Goal: Information Seeking & Learning: Learn about a topic

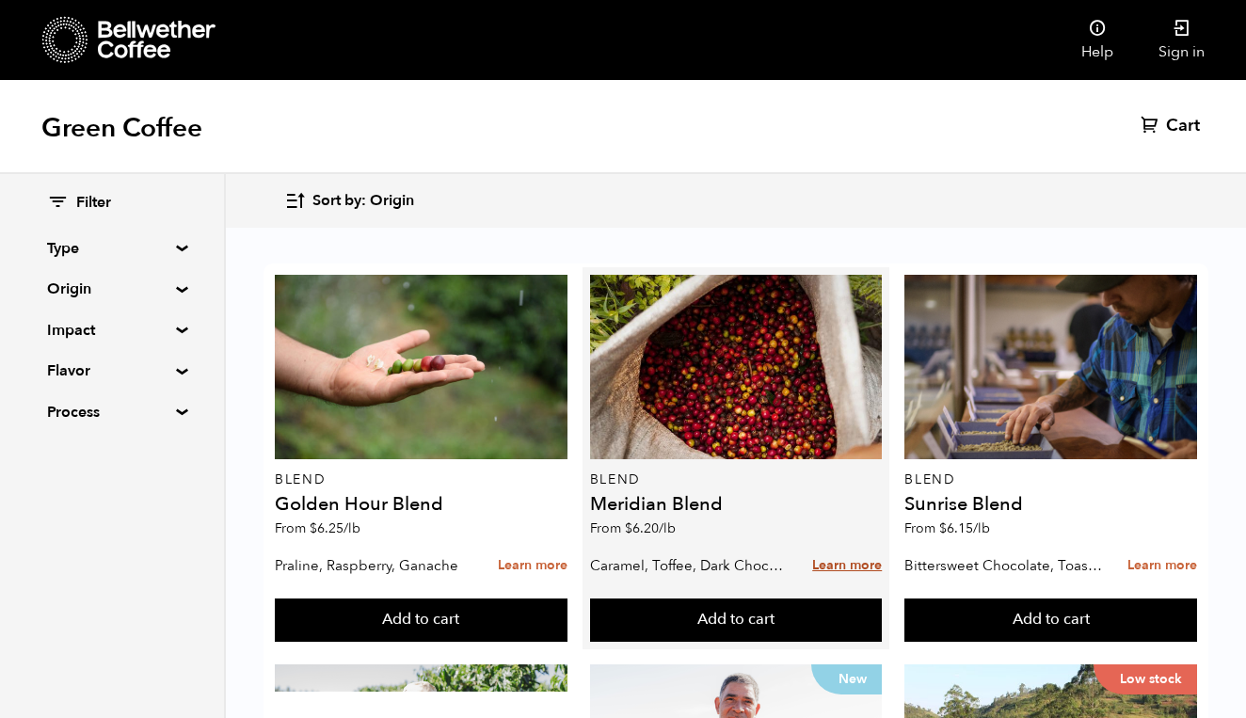
click at [826, 568] on link "Learn more" at bounding box center [847, 566] width 70 height 40
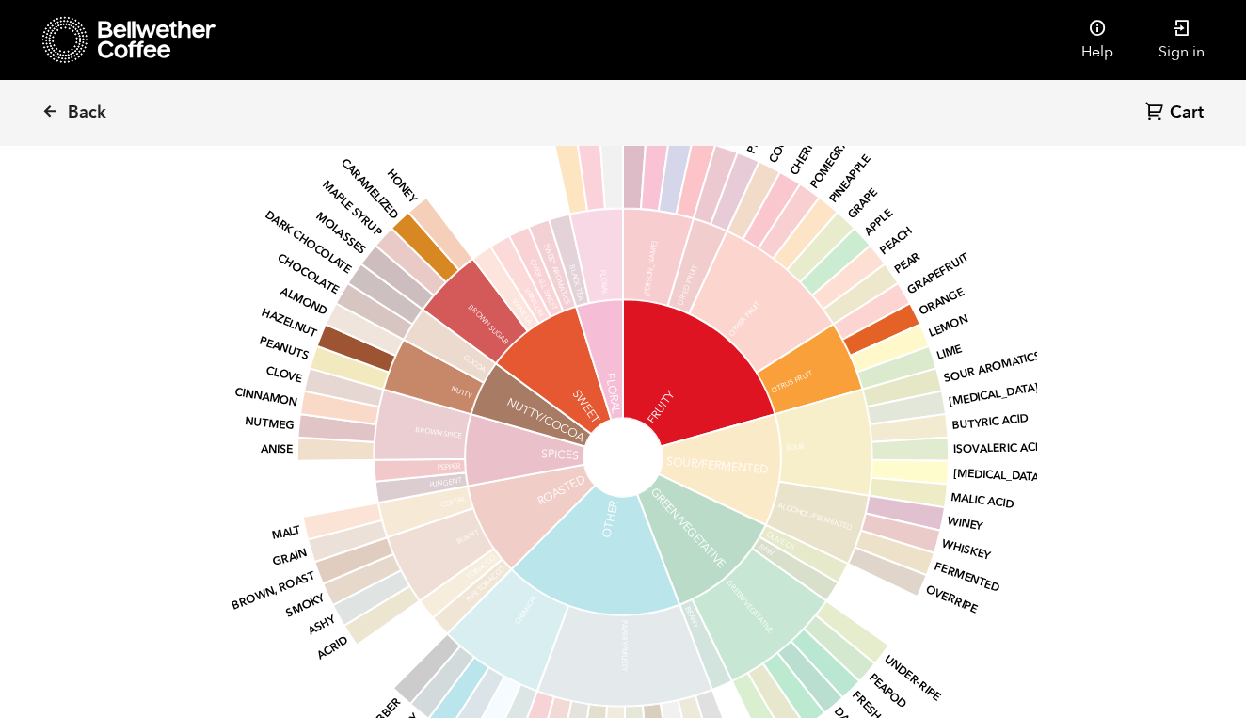
scroll to position [1561, 0]
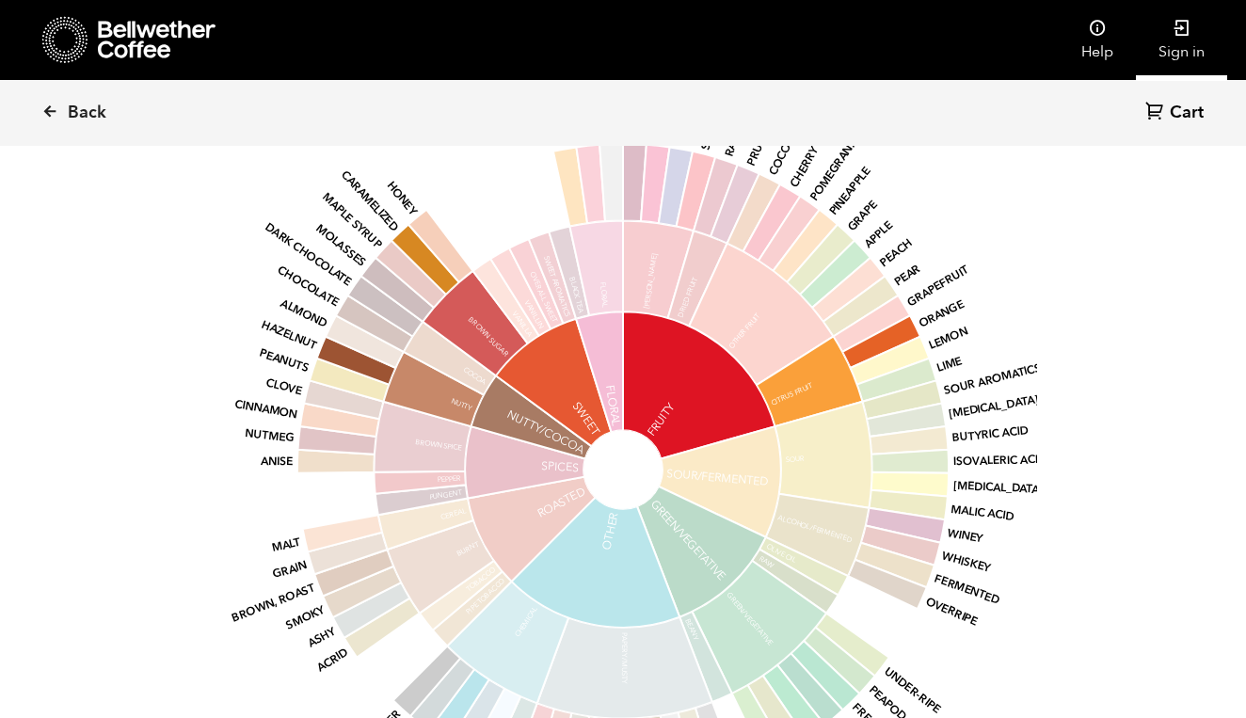
click at [1185, 46] on link "Sign in" at bounding box center [1181, 40] width 91 height 80
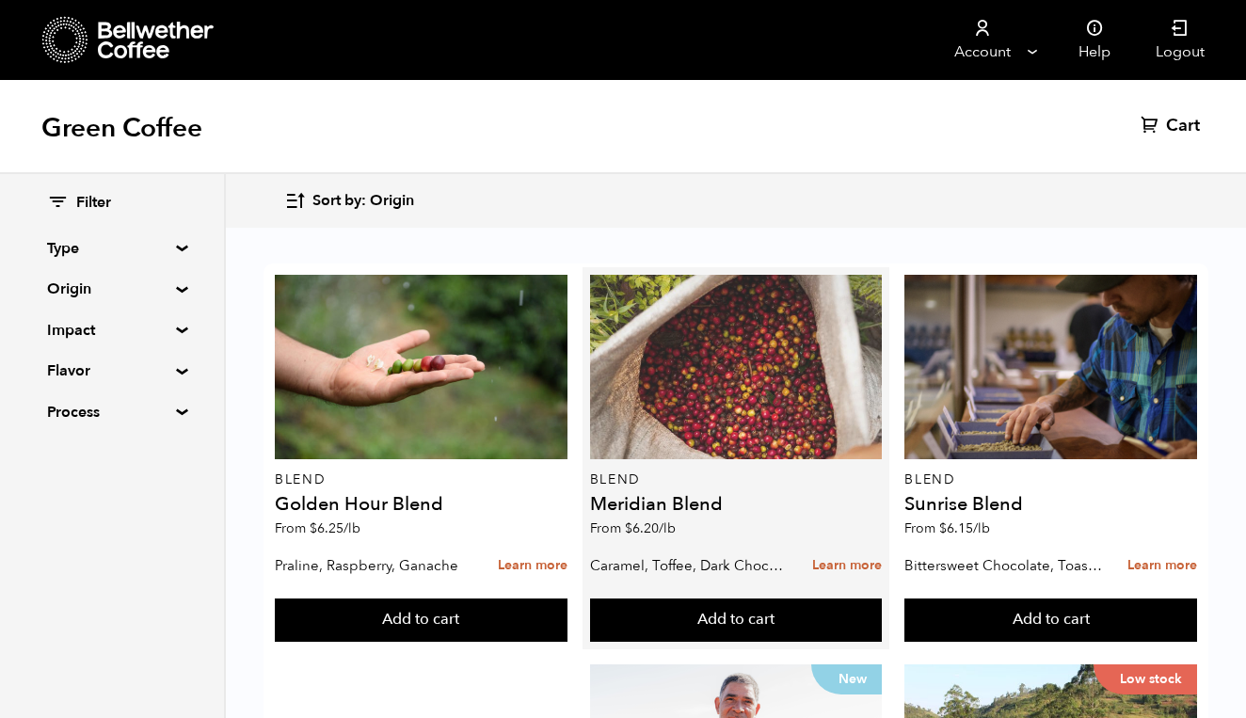
click at [766, 400] on div at bounding box center [736, 367] width 293 height 184
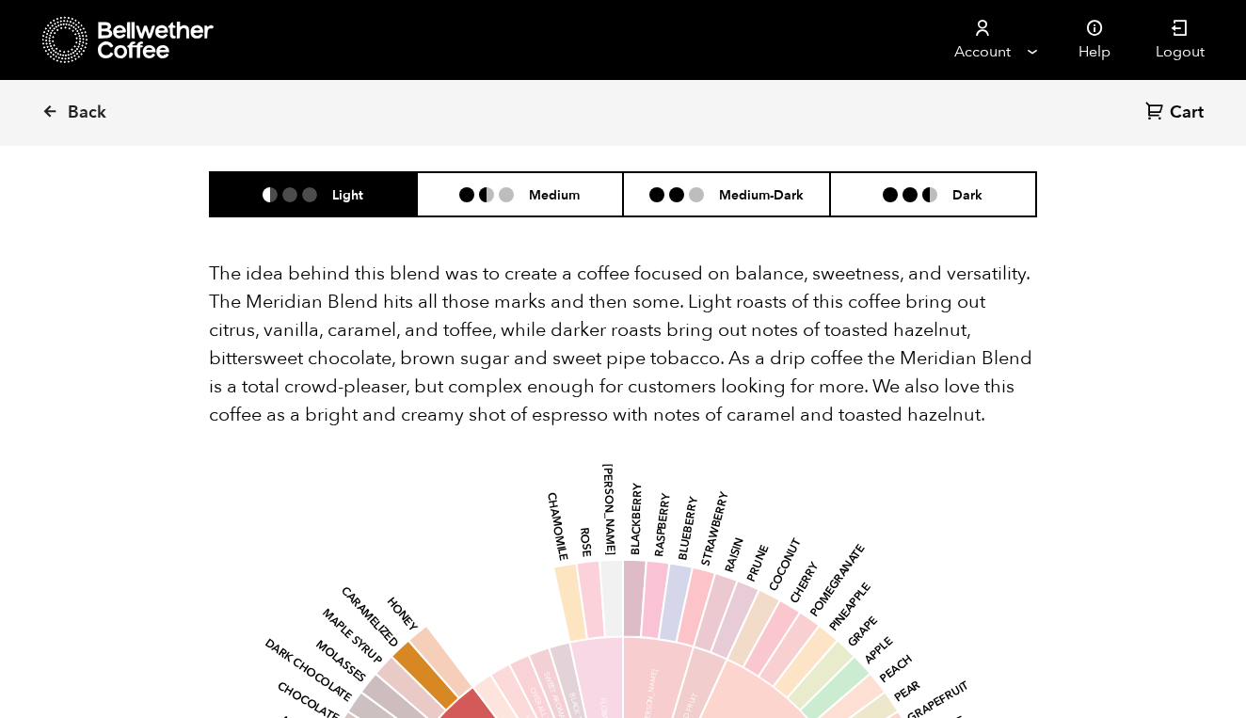
scroll to position [1144, 0]
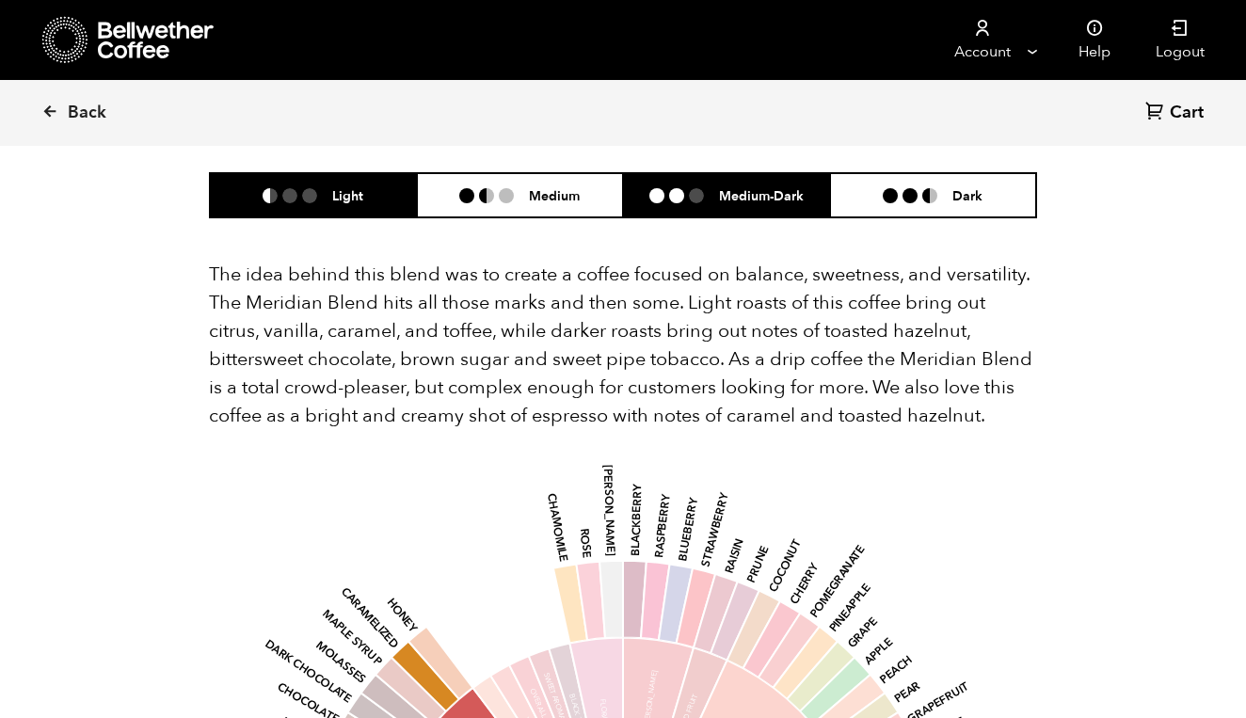
click at [689, 188] on li at bounding box center [696, 195] width 15 height 15
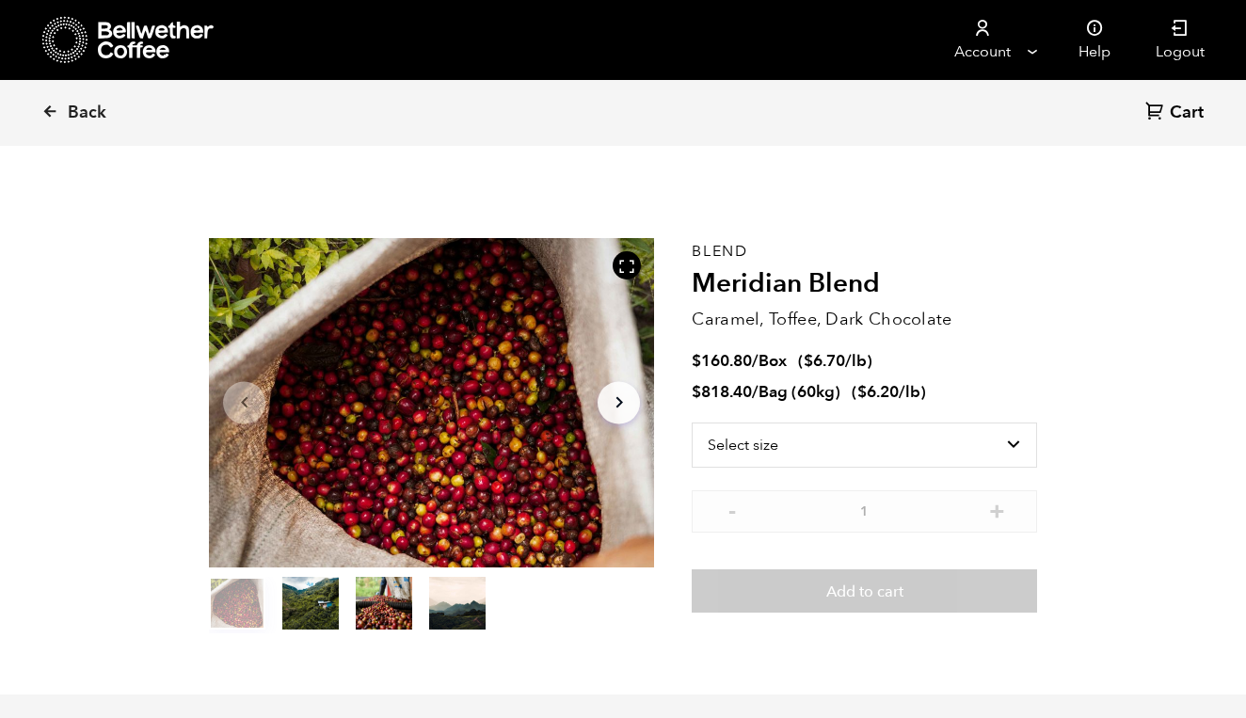
scroll to position [6, 0]
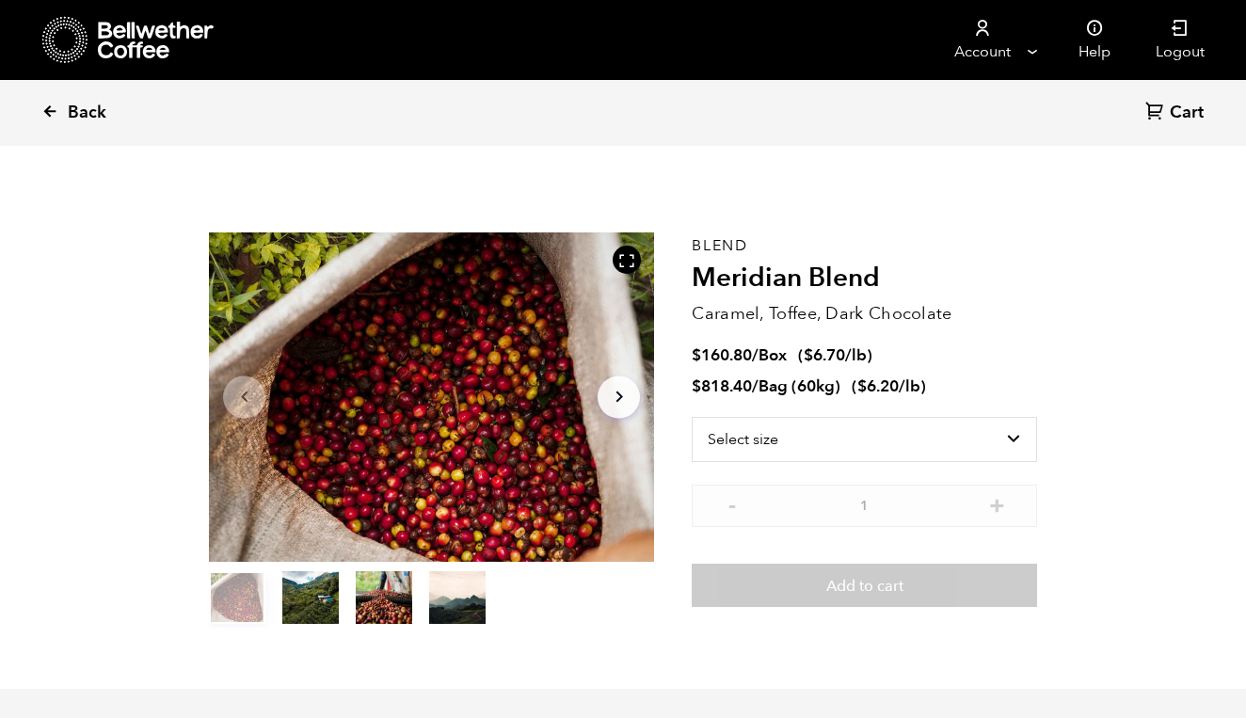
click at [51, 113] on icon at bounding box center [49, 111] width 17 height 17
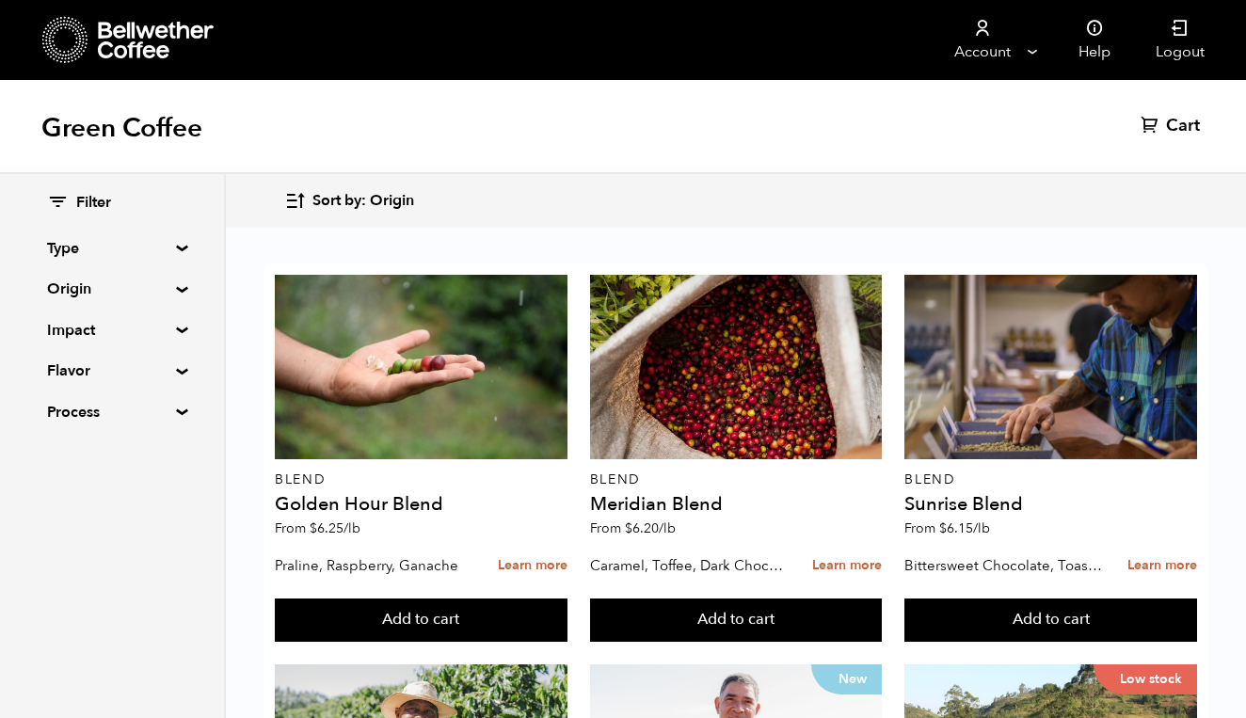
click at [175, 284] on summary "Origin" at bounding box center [112, 289] width 130 height 23
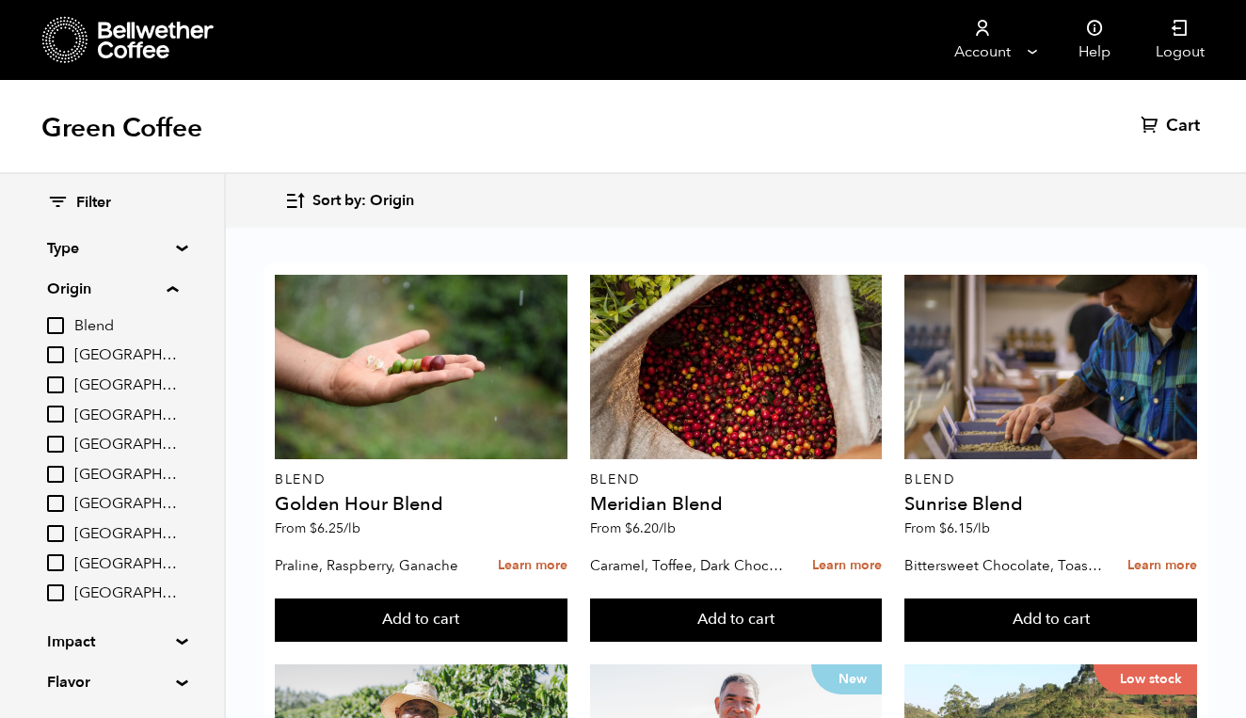
click at [178, 287] on summary "Origin" at bounding box center [112, 289] width 131 height 23
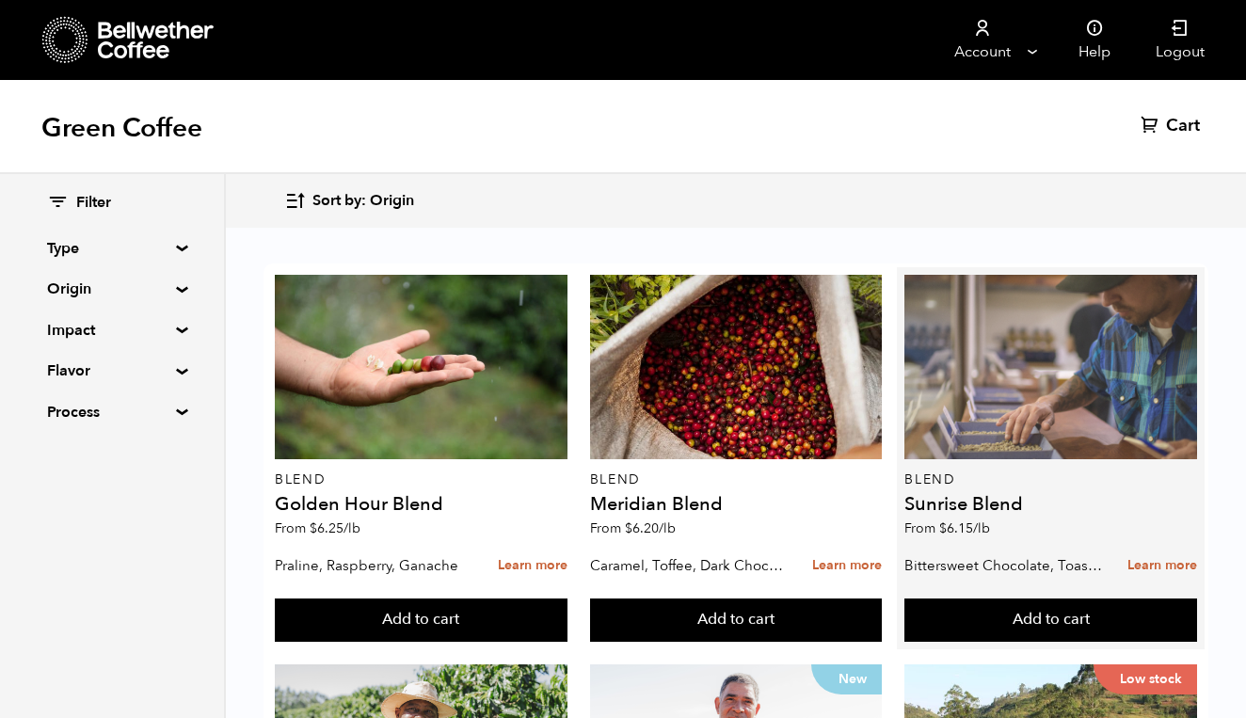
click at [953, 440] on div at bounding box center [1050, 367] width 293 height 184
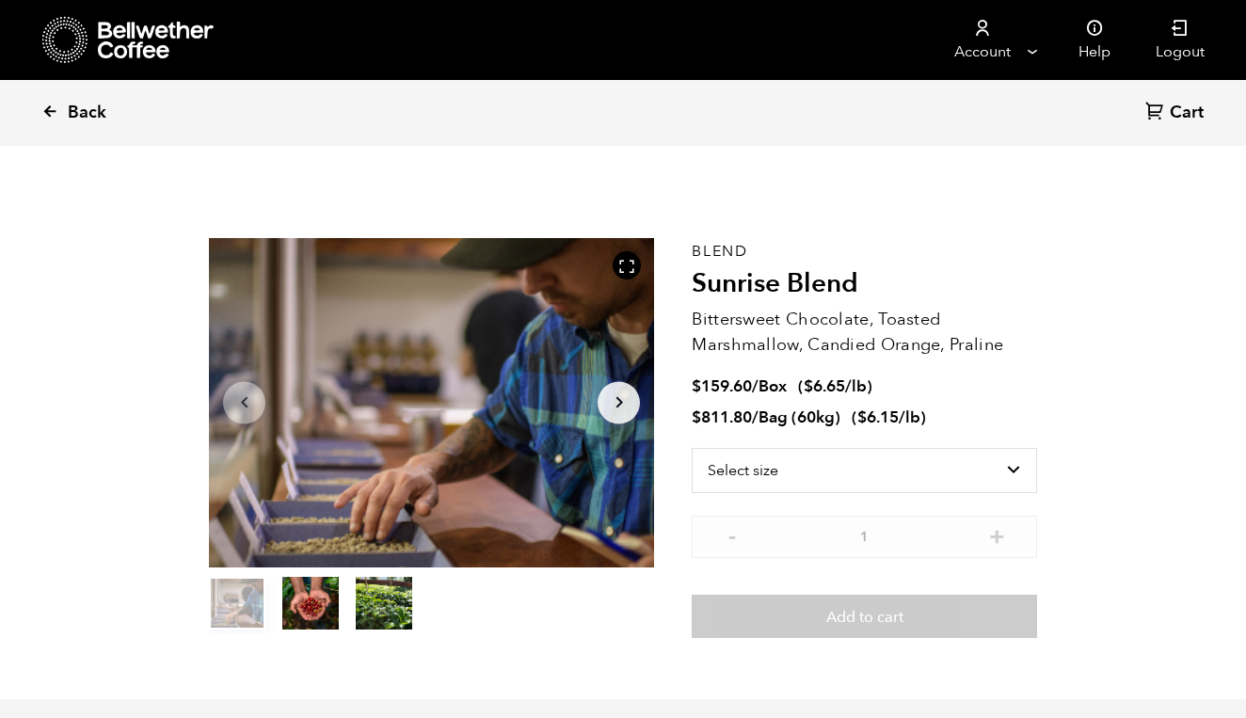
click at [51, 109] on icon at bounding box center [49, 111] width 17 height 17
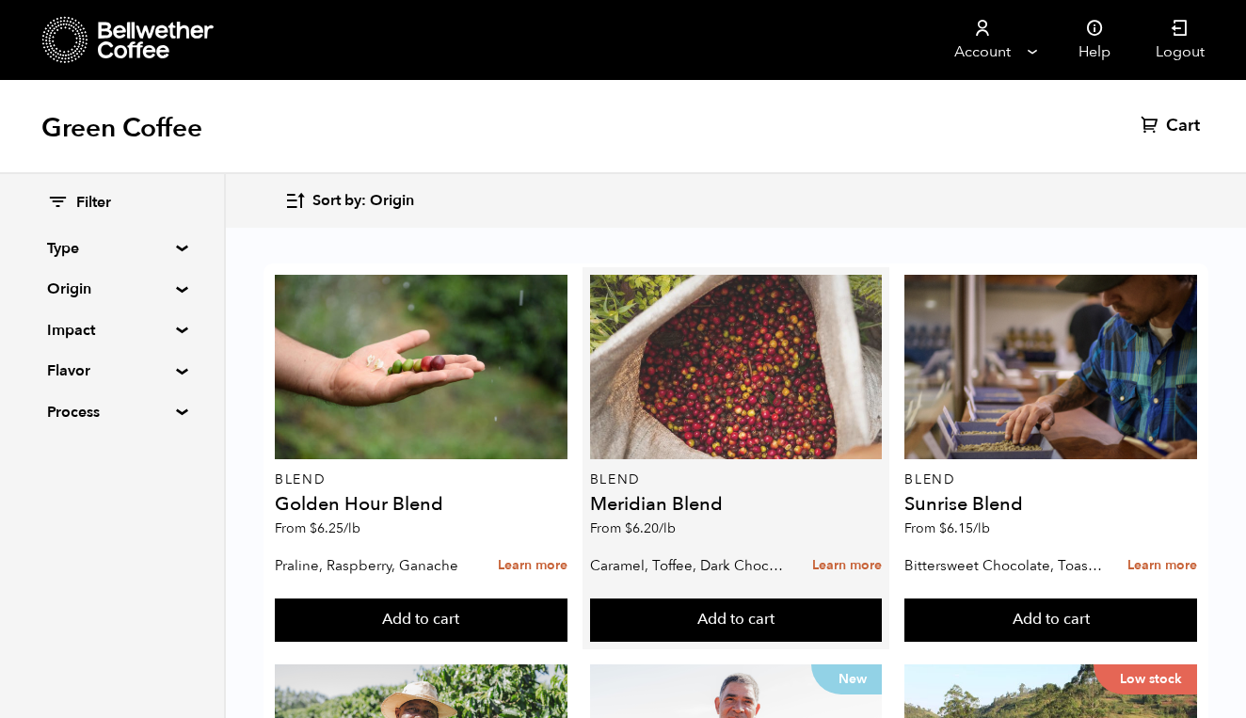
click at [727, 408] on div at bounding box center [736, 367] width 293 height 184
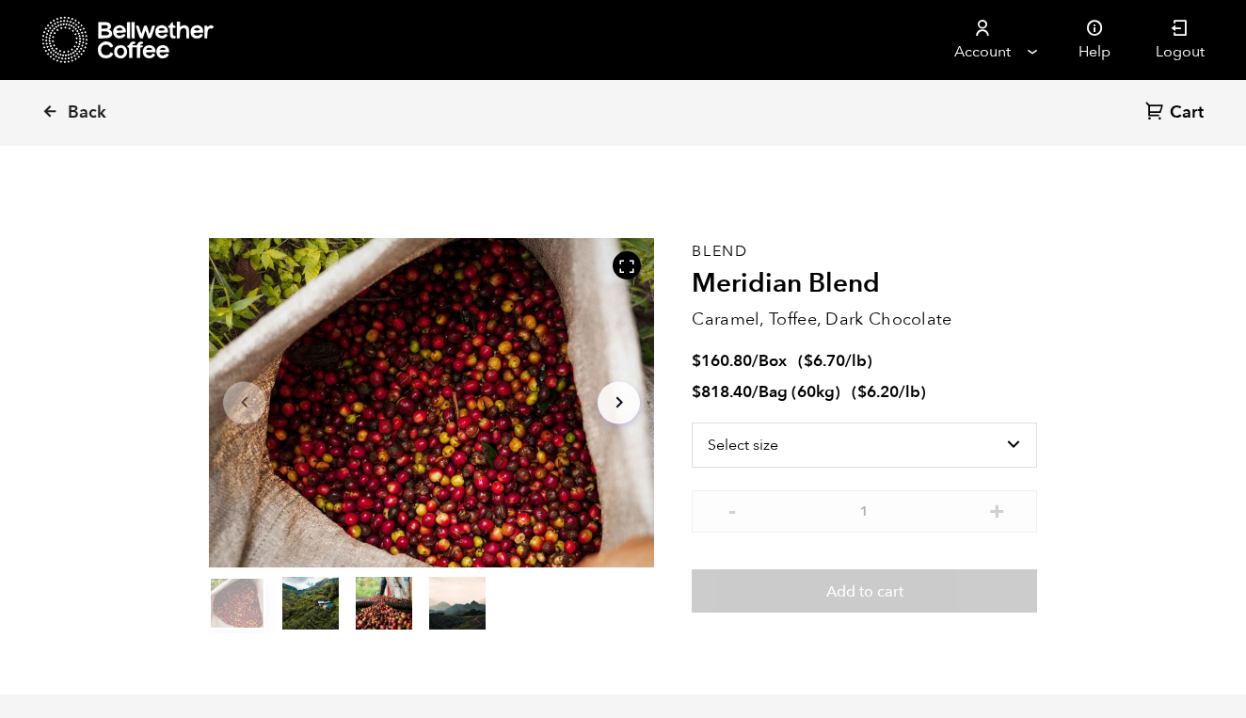
click at [300, 596] on button "item 1" at bounding box center [310, 606] width 56 height 53
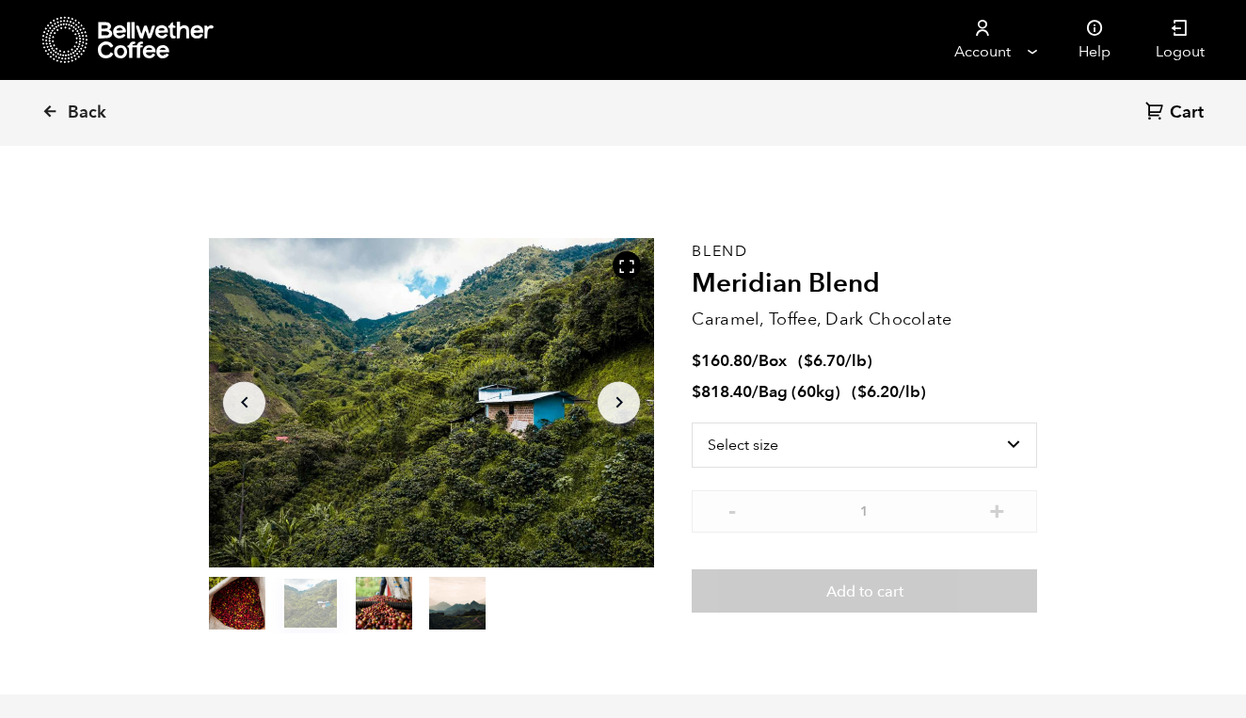
click at [374, 611] on button "item 2" at bounding box center [384, 606] width 56 height 53
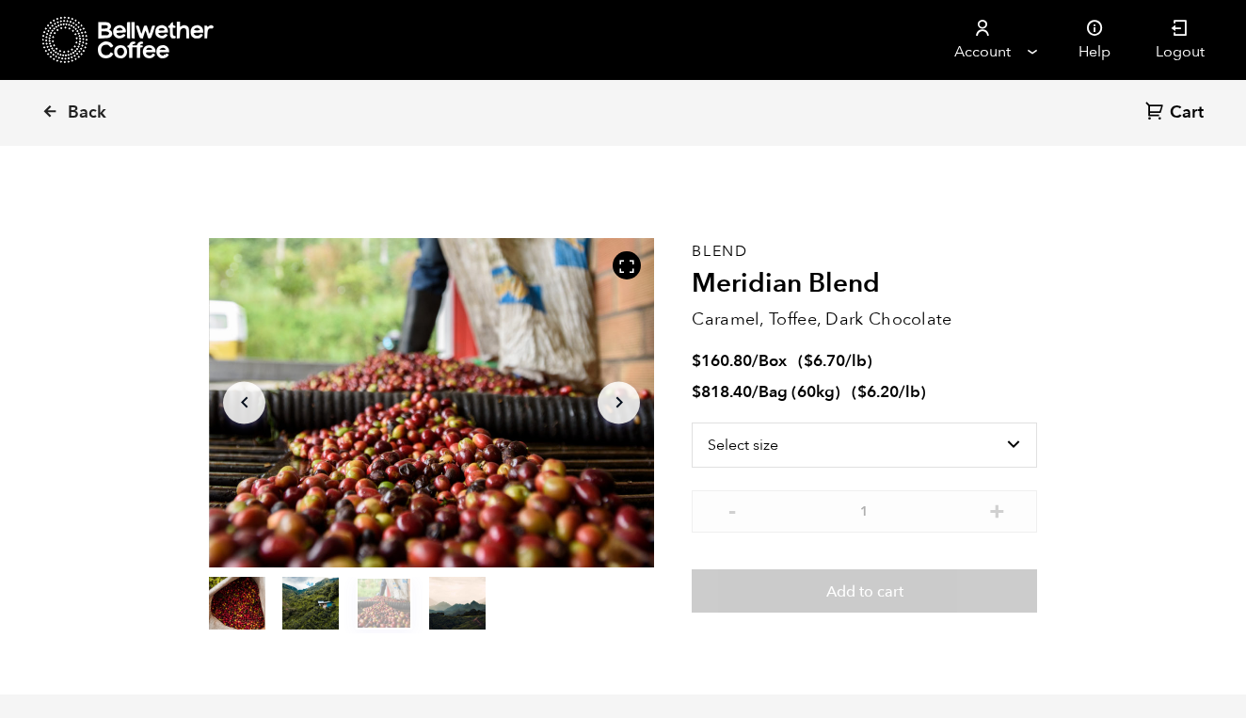
click at [463, 619] on button "item 3" at bounding box center [457, 606] width 56 height 53
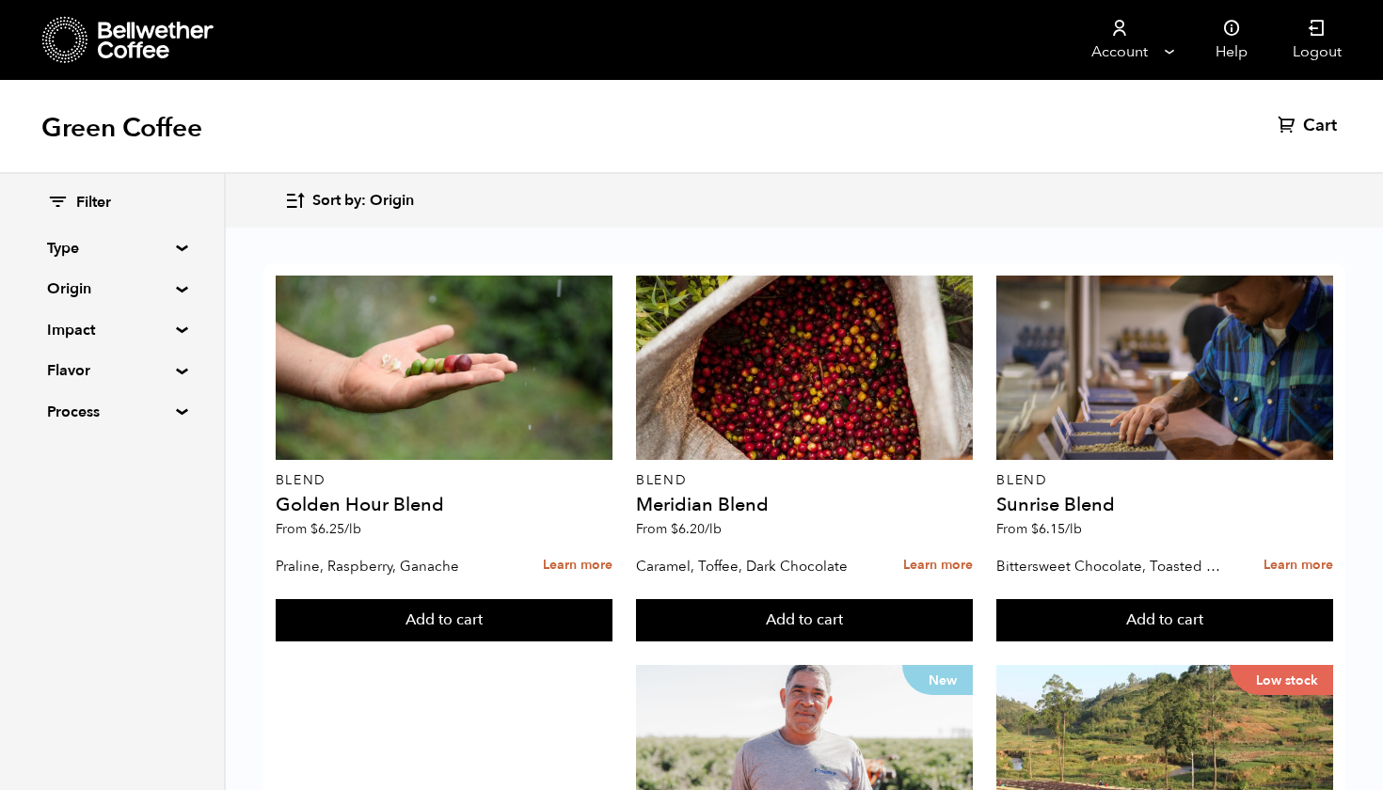
scroll to position [727, 0]
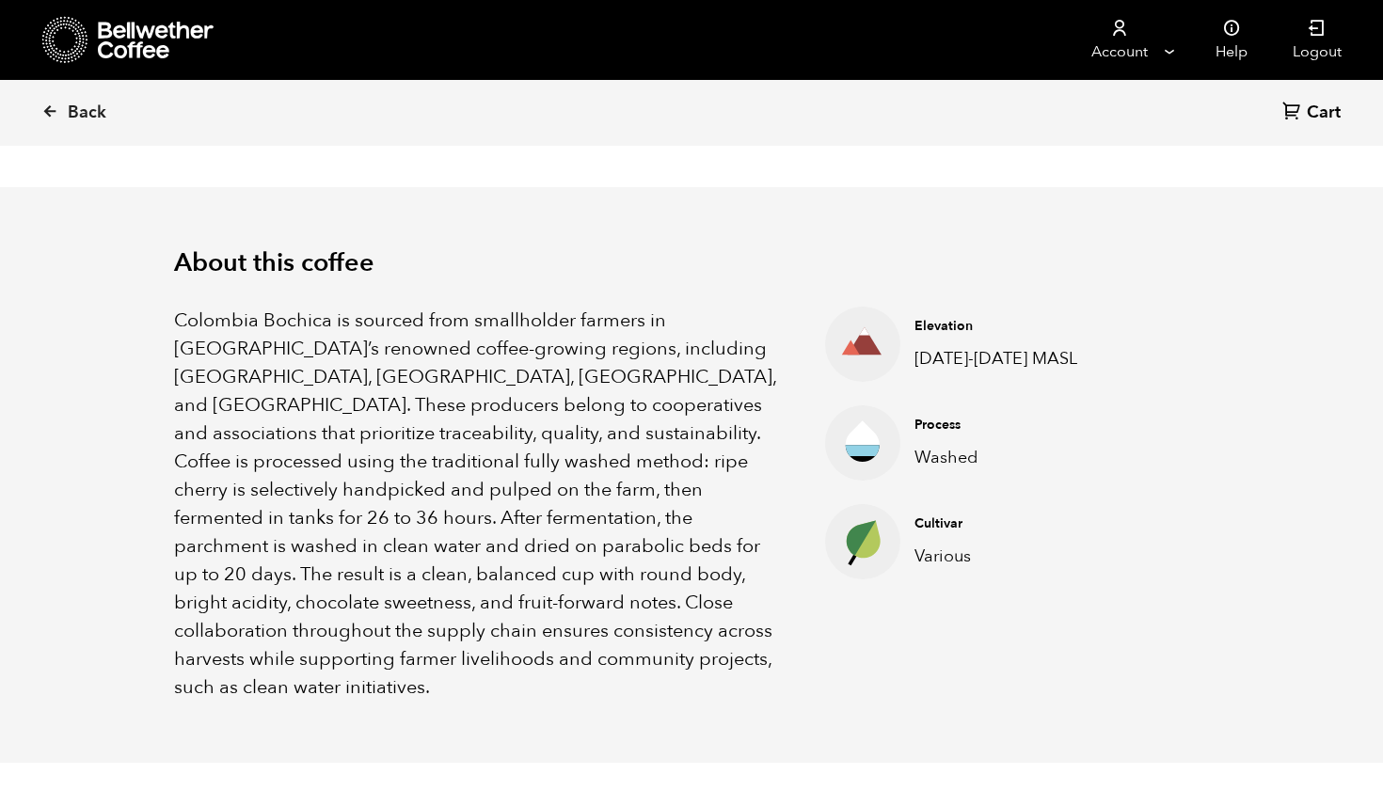
scroll to position [503, 0]
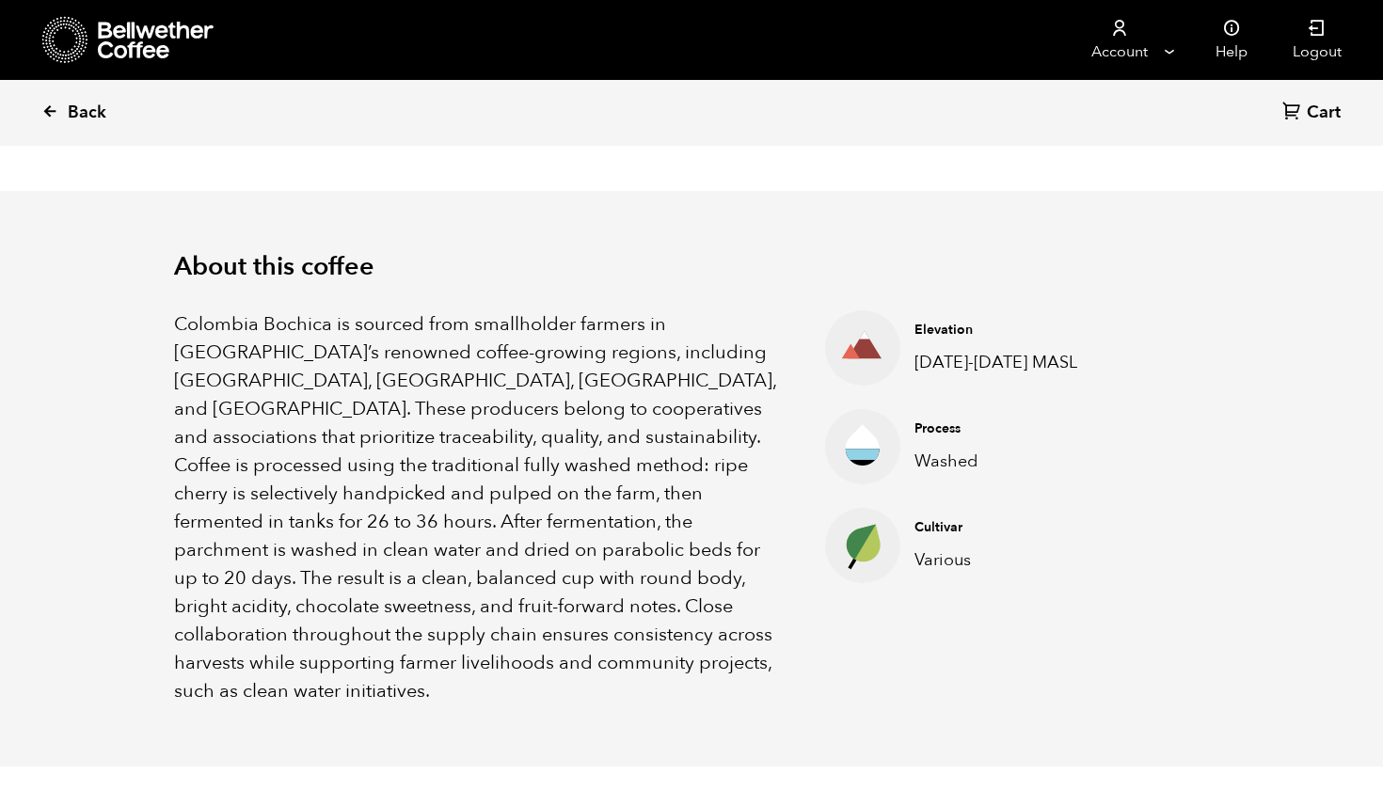
click at [53, 106] on icon at bounding box center [49, 111] width 17 height 17
